Goal: Information Seeking & Learning: Learn about a topic

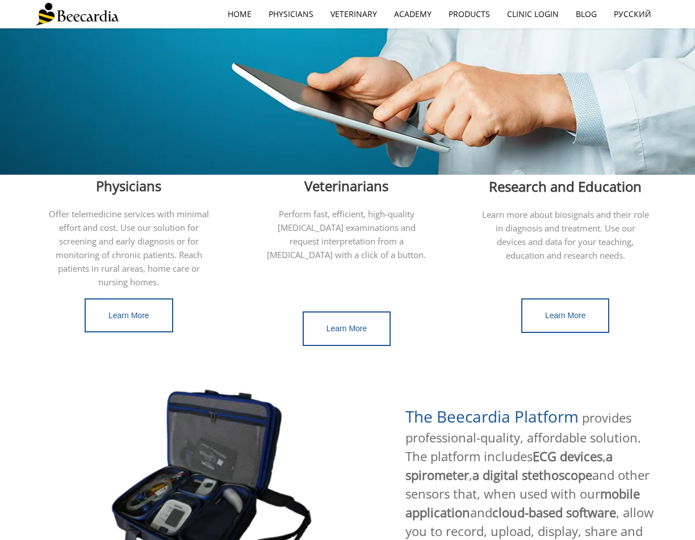
scroll to position [227, 0]
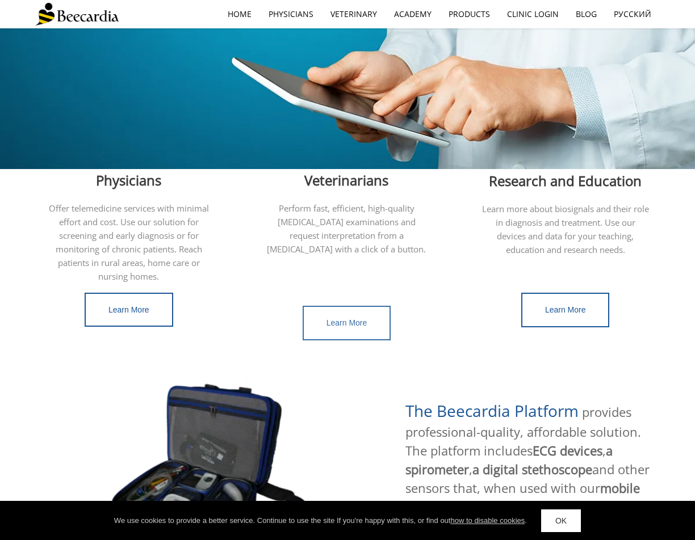
click at [355, 318] on span "Learn More" at bounding box center [346, 322] width 41 height 9
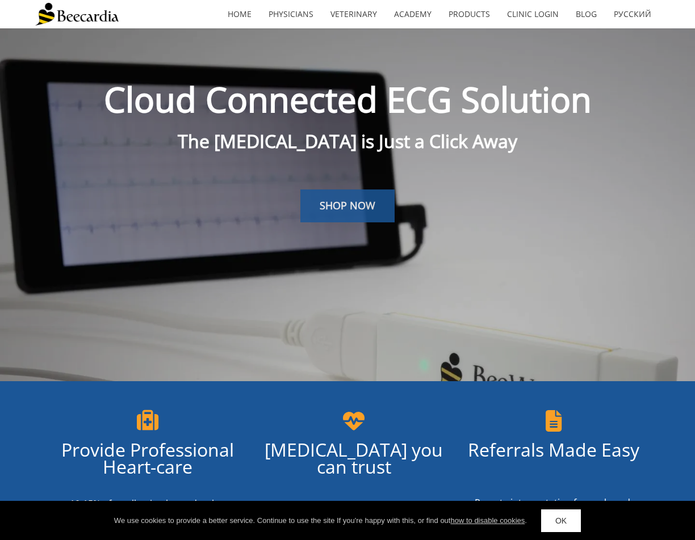
click at [353, 203] on span "SHOP NOW" at bounding box center [348, 206] width 56 height 14
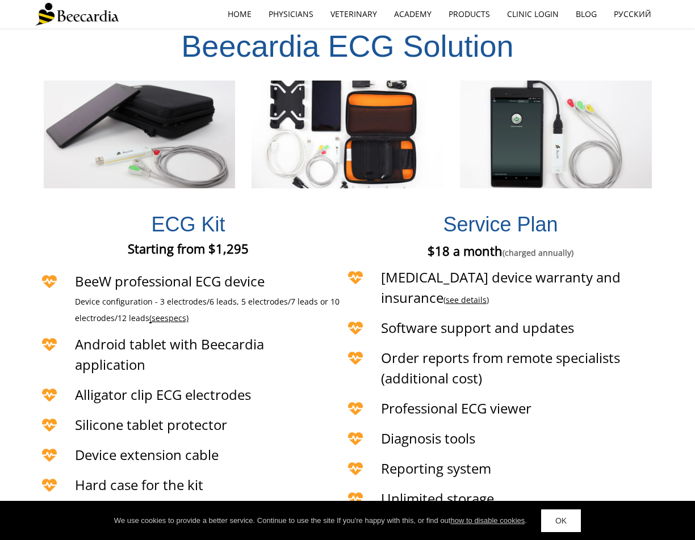
scroll to position [2288, 0]
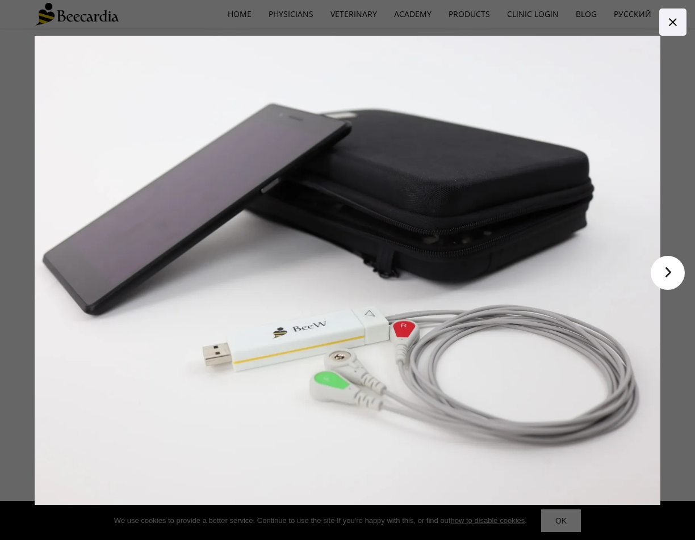
click at [674, 269] on link ">" at bounding box center [668, 273] width 34 height 34
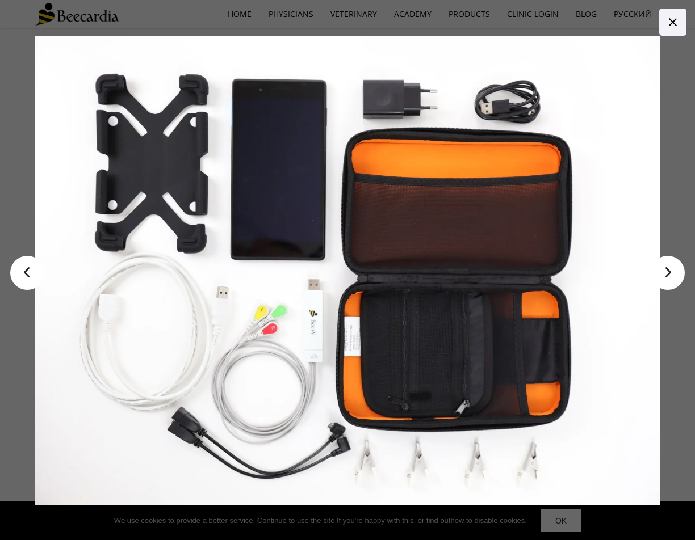
click at [670, 277] on link ">" at bounding box center [668, 273] width 34 height 34
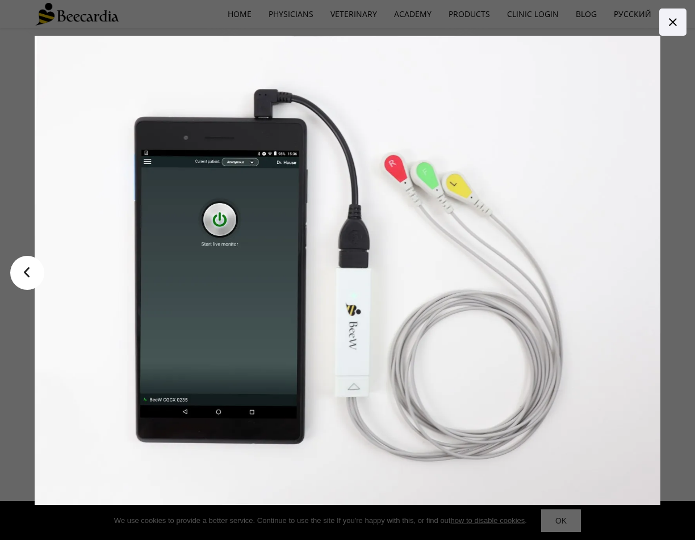
click at [670, 277] on link ">" at bounding box center [668, 273] width 34 height 34
click at [670, 21] on icon at bounding box center [673, 22] width 14 height 14
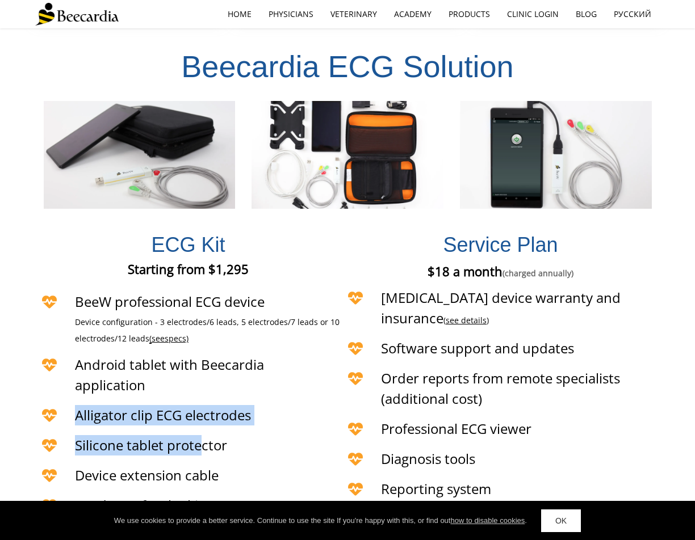
drag, startPoint x: 75, startPoint y: 356, endPoint x: 204, endPoint y: 400, distance: 136.6
click at [204, 400] on div "ECG Kit Starting from $1,295 Starting from €1,295 Starting from £1,295 BeeW pro…" at bounding box center [188, 374] width 306 height 322
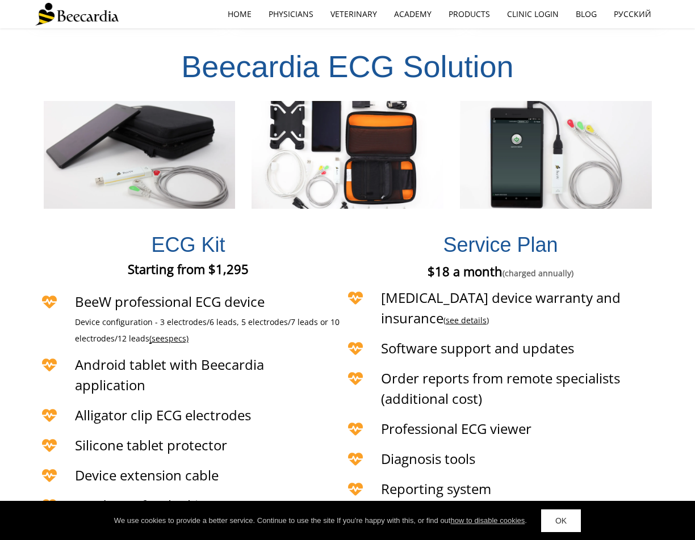
click at [188, 466] on span "Device extension cable" at bounding box center [147, 475] width 144 height 19
drag, startPoint x: 76, startPoint y: 426, endPoint x: 214, endPoint y: 463, distance: 143.3
click at [217, 446] on div "ECG Kit Starting from $1,295 Starting from €1,295 Starting from £1,295 BeeW pro…" at bounding box center [188, 374] width 306 height 322
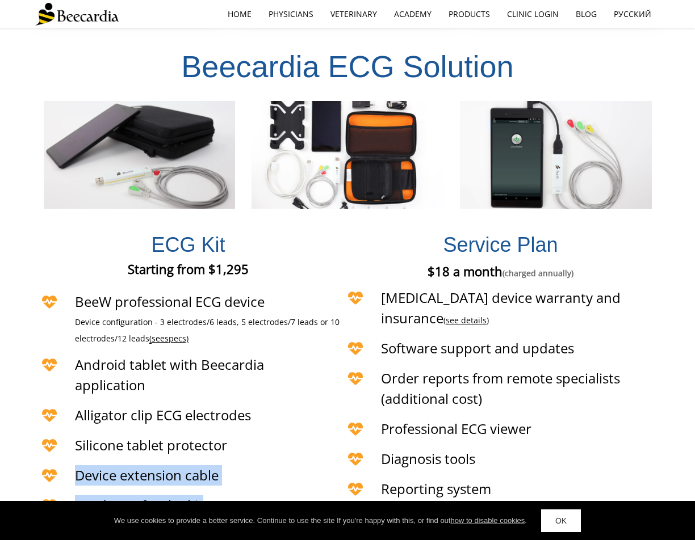
click at [213, 496] on h4 "Hard case for the kit" at bounding box center [208, 506] width 266 height 20
click at [250, 466] on h4 "Device extension cable" at bounding box center [208, 476] width 266 height 20
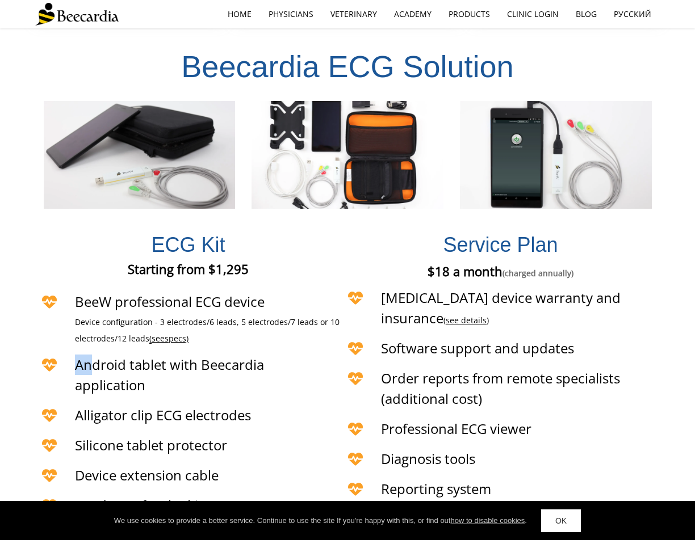
drag, startPoint x: 94, startPoint y: 317, endPoint x: 188, endPoint y: 349, distance: 99.6
click at [188, 351] on div "Android tablet with Beecardia application" at bounding box center [165, 376] width 260 height 51
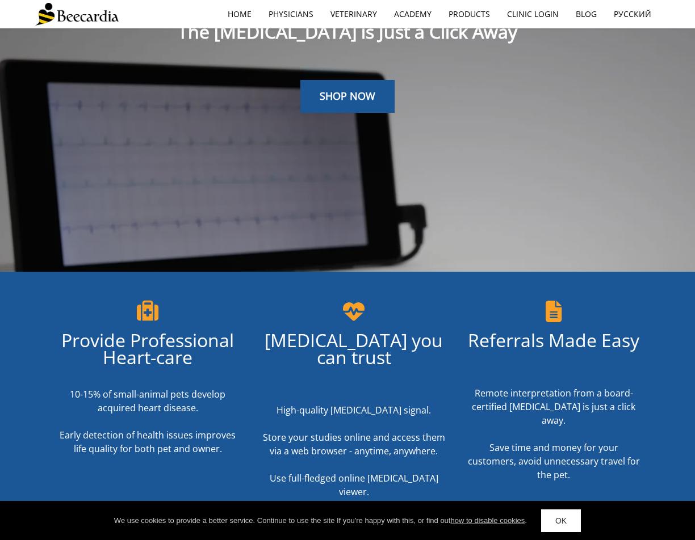
scroll to position [341, 0]
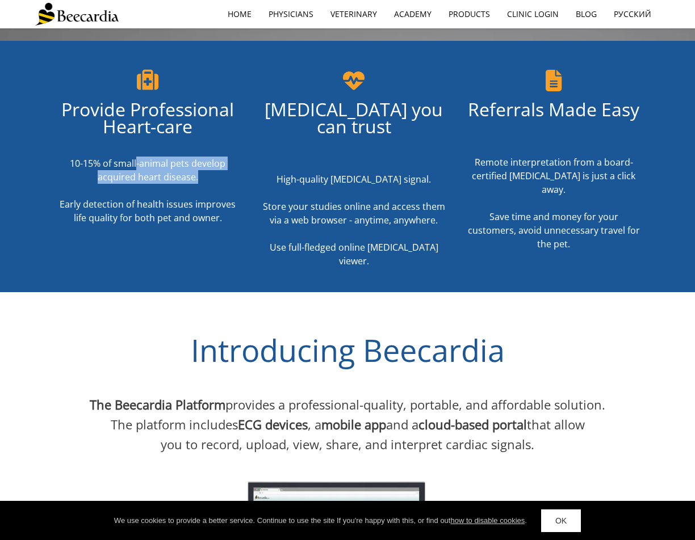
drag, startPoint x: 138, startPoint y: 159, endPoint x: 215, endPoint y: 188, distance: 82.5
click at [215, 188] on div "10-15% of small-animal pets develop acquired heart disease. Early detection of …" at bounding box center [147, 191] width 187 height 68
click at [208, 213] on span "Early detection of health issues improves life quality for both pet and owner." at bounding box center [148, 211] width 176 height 26
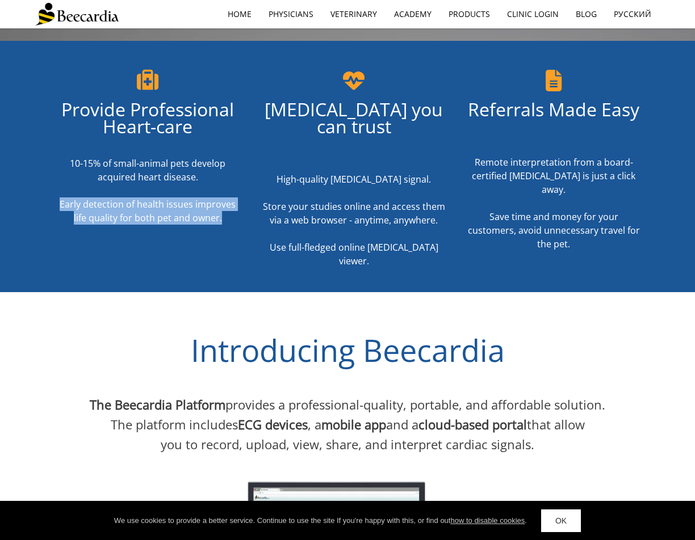
drag, startPoint x: 64, startPoint y: 202, endPoint x: 224, endPoint y: 232, distance: 163.3
click at [224, 232] on div "Provide Professional Heart-care 10-15% of small-animal pets develop acquired he…" at bounding box center [147, 176] width 187 height 231
click at [226, 258] on div at bounding box center [147, 248] width 187 height 41
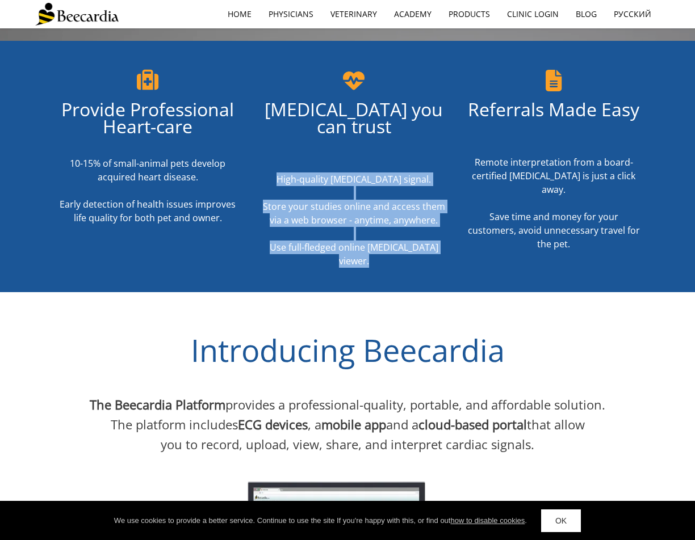
drag, startPoint x: 302, startPoint y: 158, endPoint x: 406, endPoint y: 244, distance: 135.1
click at [406, 244] on div "ECG you can trust High-quality ECG signal. Store your studies online and access…" at bounding box center [353, 176] width 225 height 231
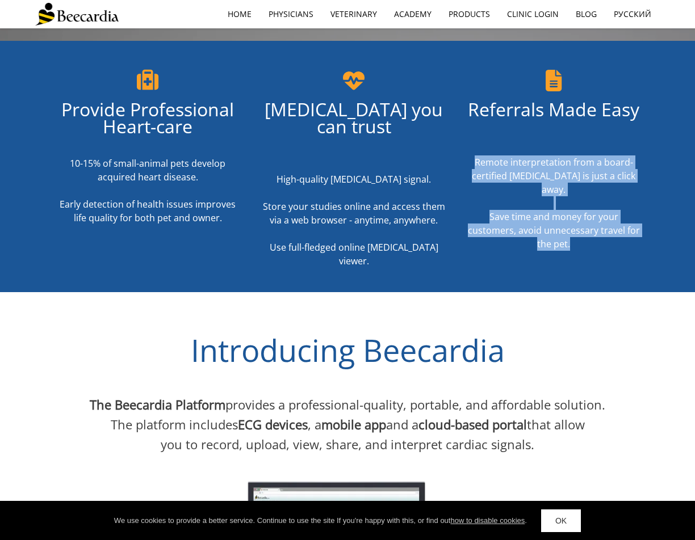
drag, startPoint x: 476, startPoint y: 161, endPoint x: 588, endPoint y: 242, distance: 137.9
click at [588, 242] on div "Referrals Made Easy Remote interpretation from a board-certified cardiologist i…" at bounding box center [553, 176] width 175 height 231
click at [584, 261] on div at bounding box center [553, 273] width 175 height 39
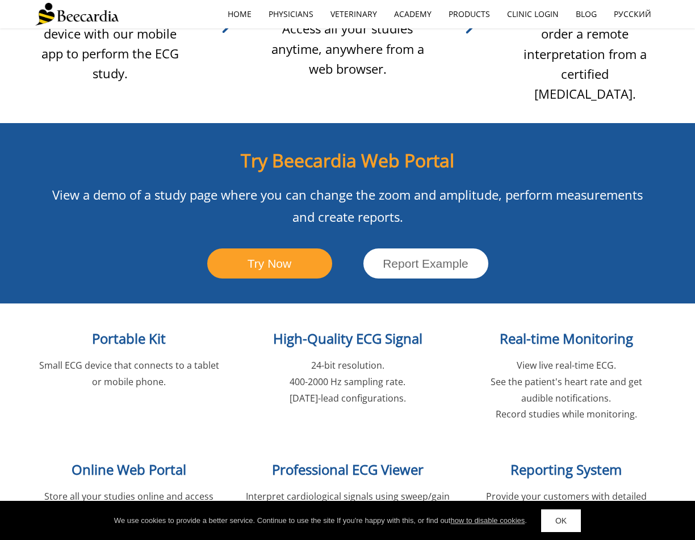
scroll to position [965, 0]
